Goal: Task Accomplishment & Management: Manage account settings

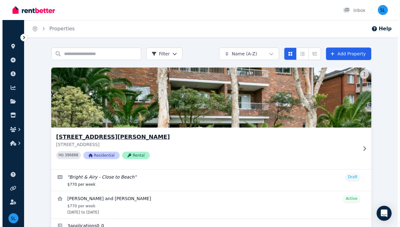
scroll to position [23, 0]
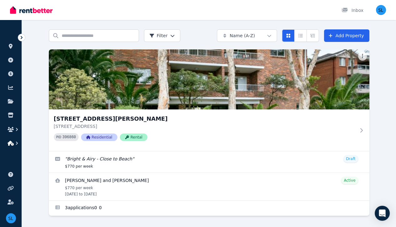
click at [13, 144] on icon "button" at bounding box center [11, 143] width 6 height 5
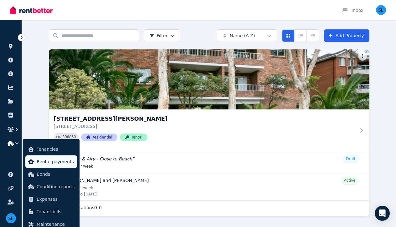
click at [51, 163] on span "Rental payments" at bounding box center [56, 162] width 38 height 8
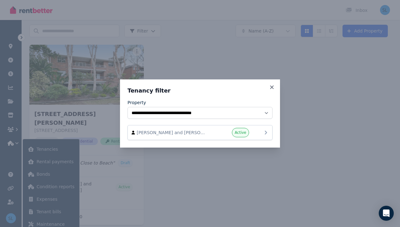
click at [178, 129] on span "Brooke Barclay and Phoebe Chambers" at bounding box center [172, 132] width 71 height 6
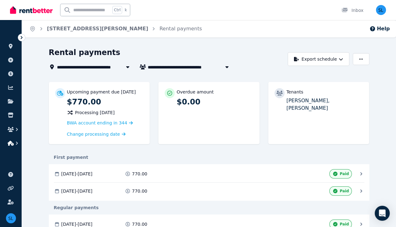
click at [11, 144] on icon "button" at bounding box center [11, 143] width 6 height 5
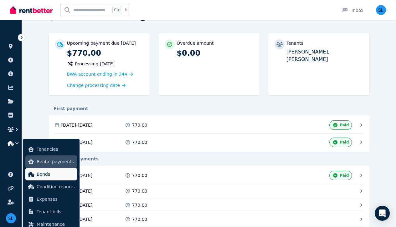
scroll to position [54, 0]
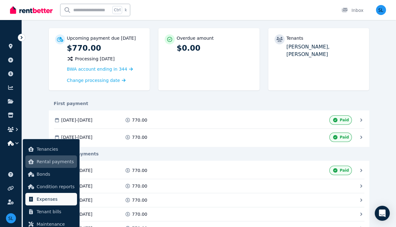
click at [51, 198] on span "Expenses" at bounding box center [56, 199] width 38 height 8
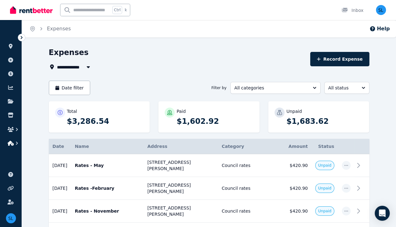
click at [14, 142] on icon "button" at bounding box center [17, 143] width 6 height 6
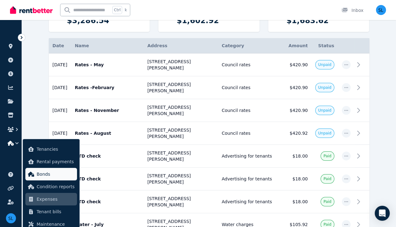
scroll to position [101, 0]
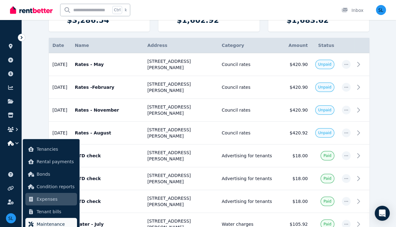
click at [55, 223] on span "Maintenance" at bounding box center [56, 224] width 38 height 8
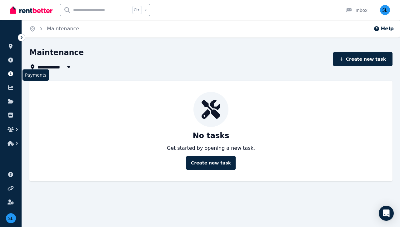
click at [10, 76] on link at bounding box center [11, 74] width 12 height 10
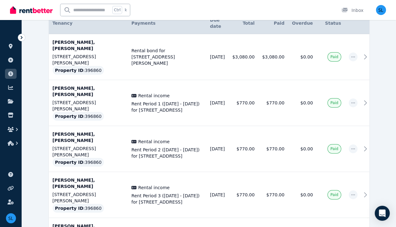
scroll to position [126, 0]
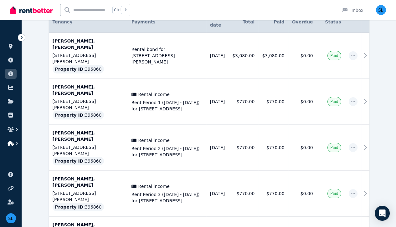
click at [13, 142] on icon "button" at bounding box center [11, 143] width 6 height 5
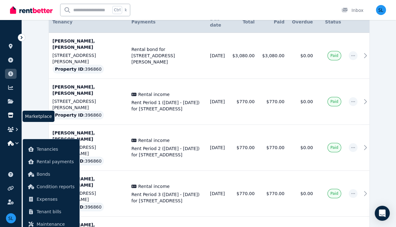
click at [11, 115] on icon at bounding box center [11, 115] width 6 height 5
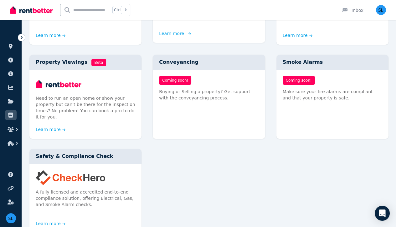
scroll to position [325, 0]
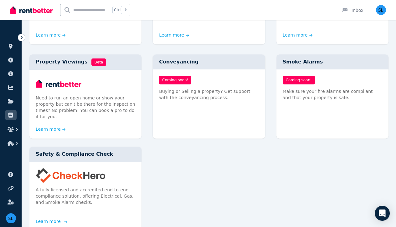
click at [48, 218] on link "Learn more" at bounding box center [51, 221] width 30 height 6
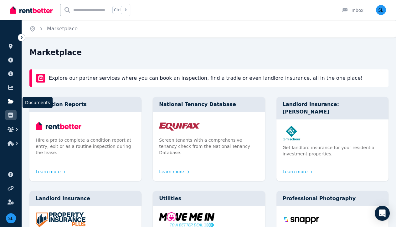
click at [11, 100] on icon at bounding box center [11, 101] width 6 height 4
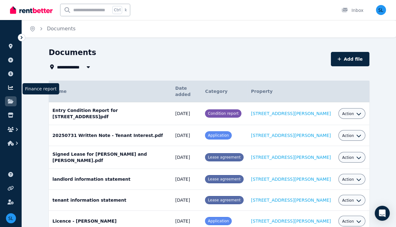
click at [10, 87] on icon at bounding box center [10, 87] width 5 height 4
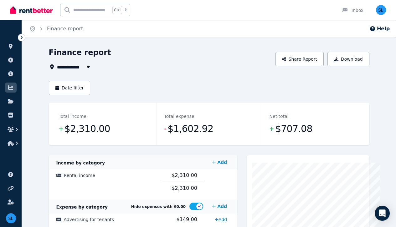
scroll to position [95, 0]
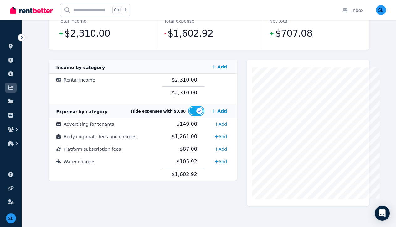
click at [199, 109] on button "button" at bounding box center [196, 111] width 14 height 8
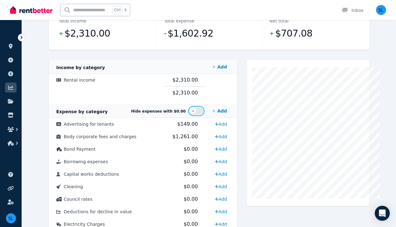
click at [203, 111] on button "button" at bounding box center [196, 111] width 14 height 8
